Goal: Check status: Check status

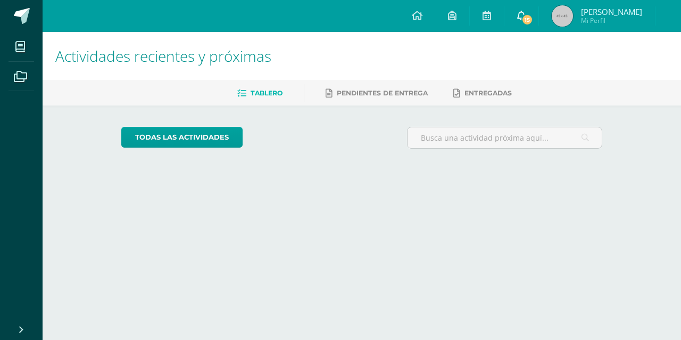
click at [533, 14] on span "15" at bounding box center [528, 20] width 12 height 12
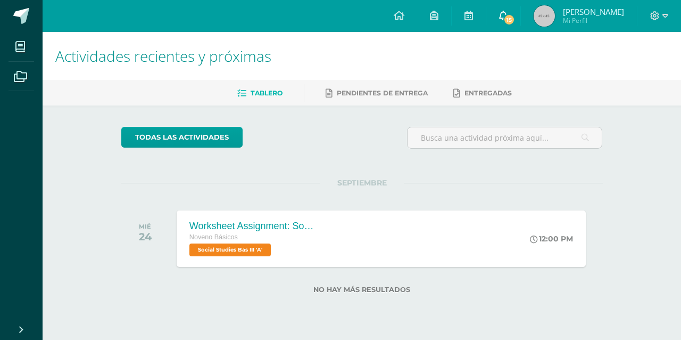
click at [508, 12] on icon at bounding box center [503, 16] width 9 height 10
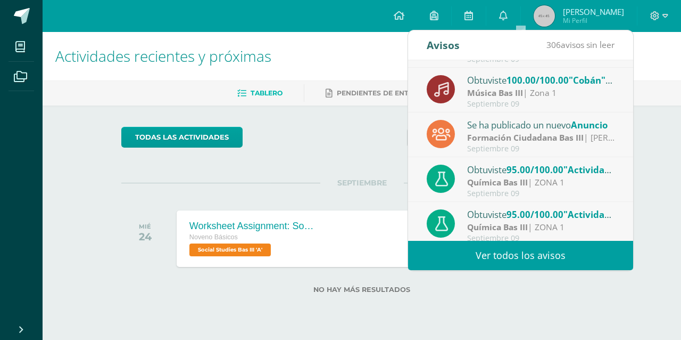
scroll to position [177, 0]
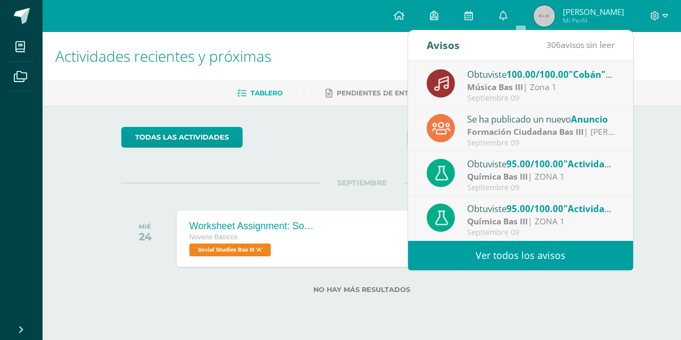
click at [609, 18] on span "Mi Perfil" at bounding box center [593, 20] width 61 height 9
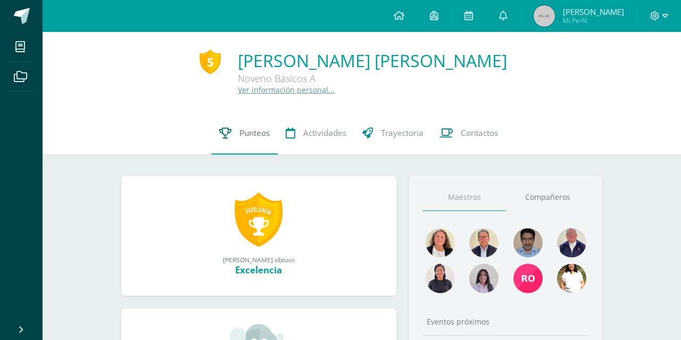
click at [229, 138] on icon at bounding box center [225, 132] width 12 height 11
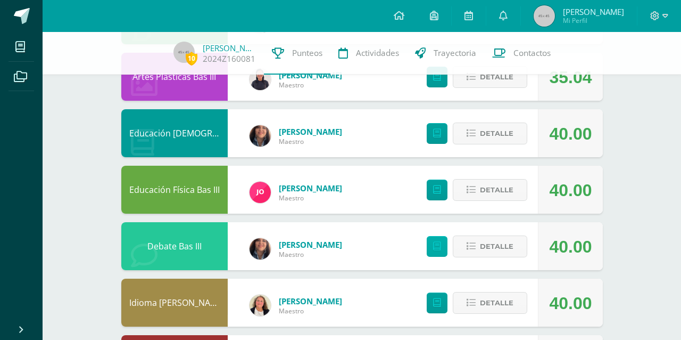
scroll to position [524, 0]
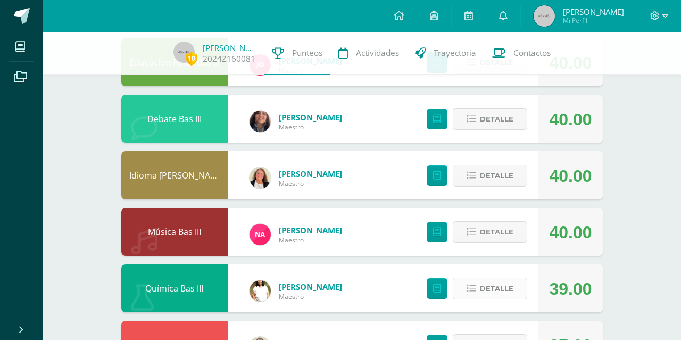
click at [467, 290] on button "Detalle" at bounding box center [490, 288] width 75 height 22
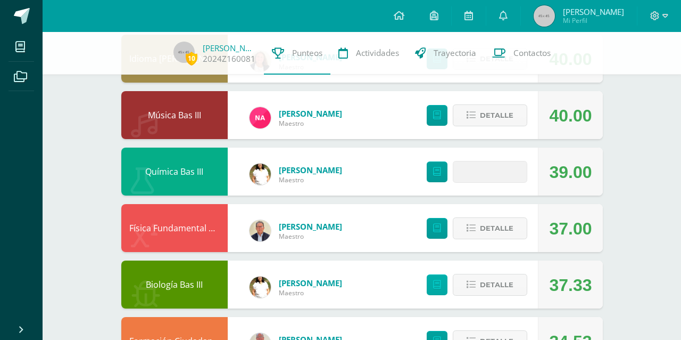
scroll to position [642, 0]
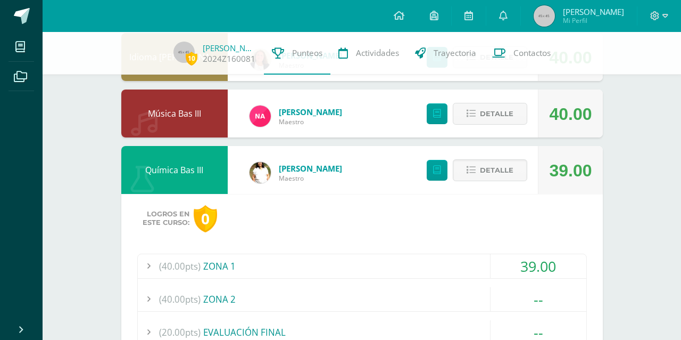
click at [348, 270] on div "(40.00pts) ZONA 1" at bounding box center [362, 266] width 449 height 24
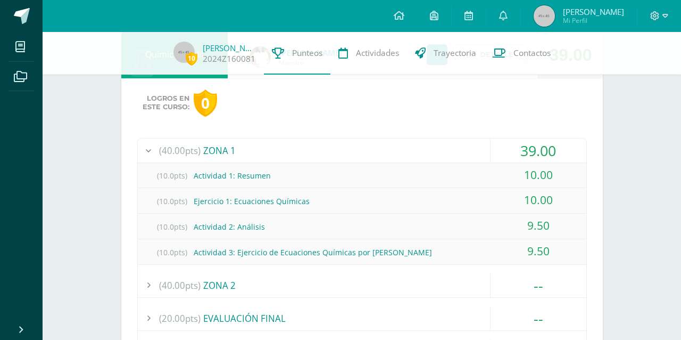
scroll to position [759, 0]
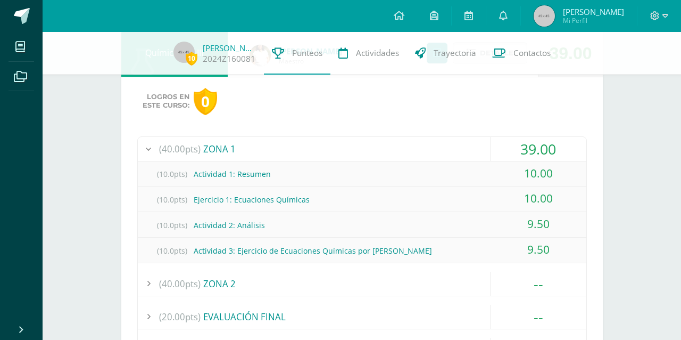
click at [275, 154] on div "(40.00pts) ZONA 1" at bounding box center [362, 149] width 449 height 24
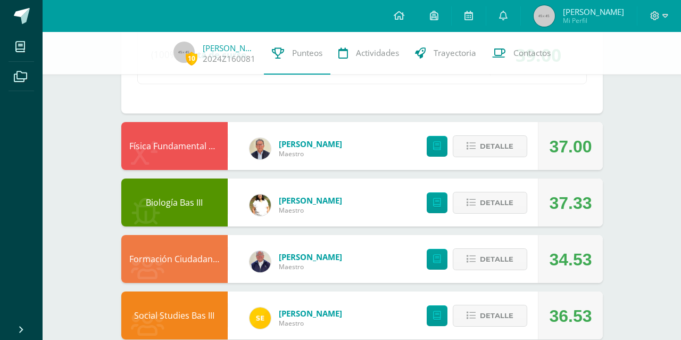
scroll to position [981, 0]
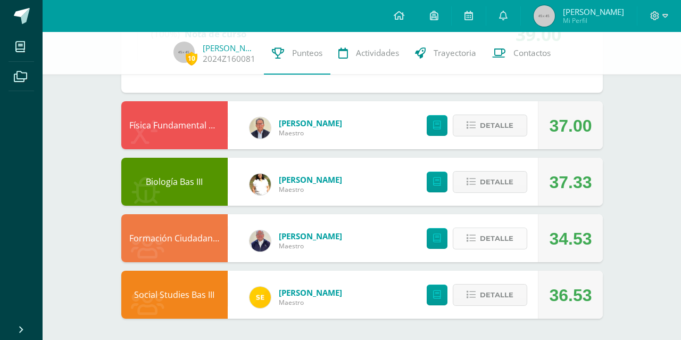
click at [472, 244] on button "Detalle" at bounding box center [490, 238] width 75 height 22
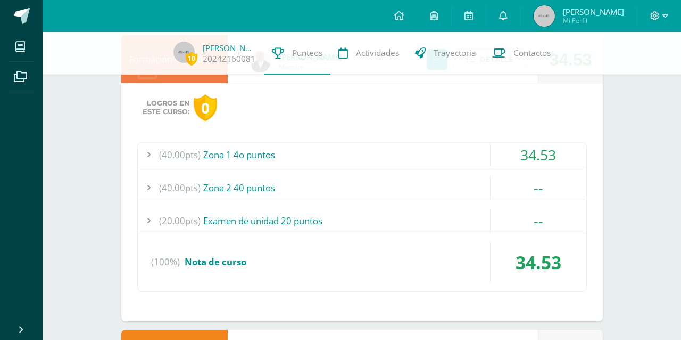
scroll to position [1172, 0]
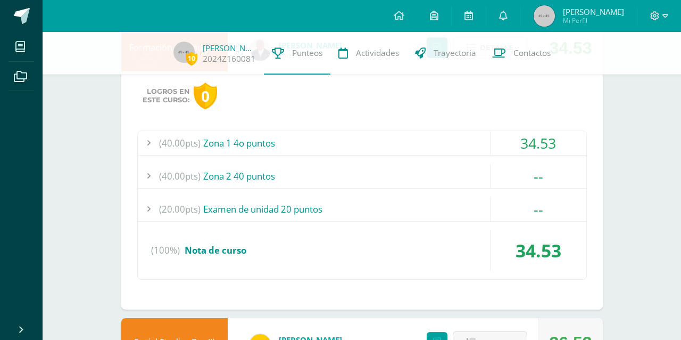
click at [234, 140] on div "(40.00pts) Zona 1 4o puntos" at bounding box center [362, 143] width 449 height 24
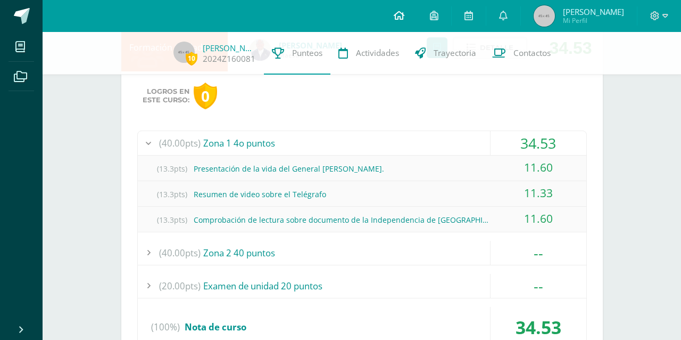
click at [417, 5] on link at bounding box center [399, 16] width 36 height 32
